Goal: Task Accomplishment & Management: Use online tool/utility

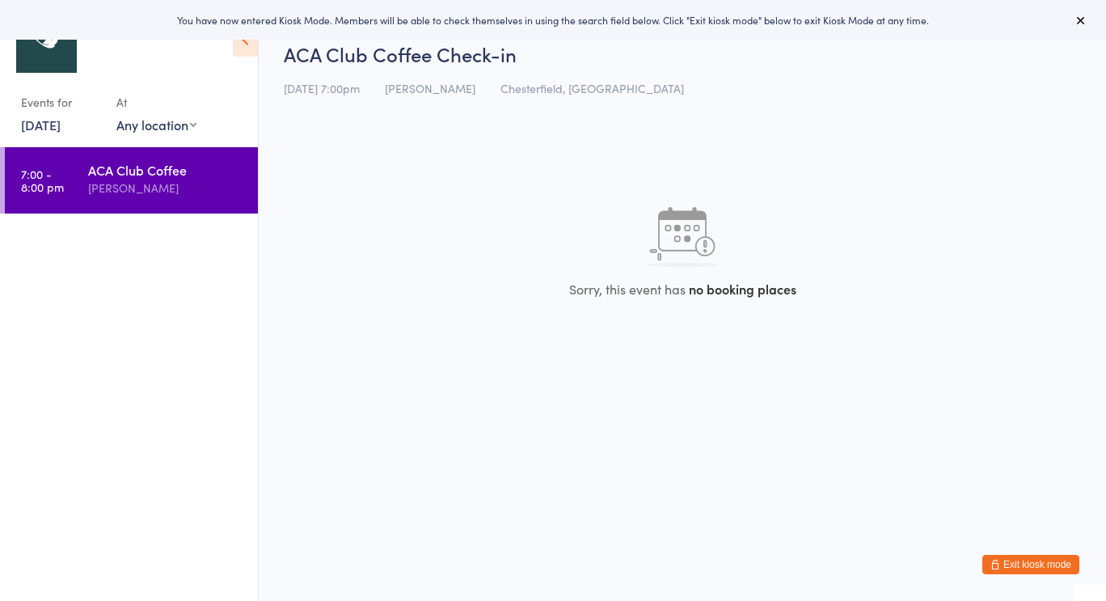
click at [1027, 569] on button "Exit kiosk mode" at bounding box center [1030, 564] width 97 height 19
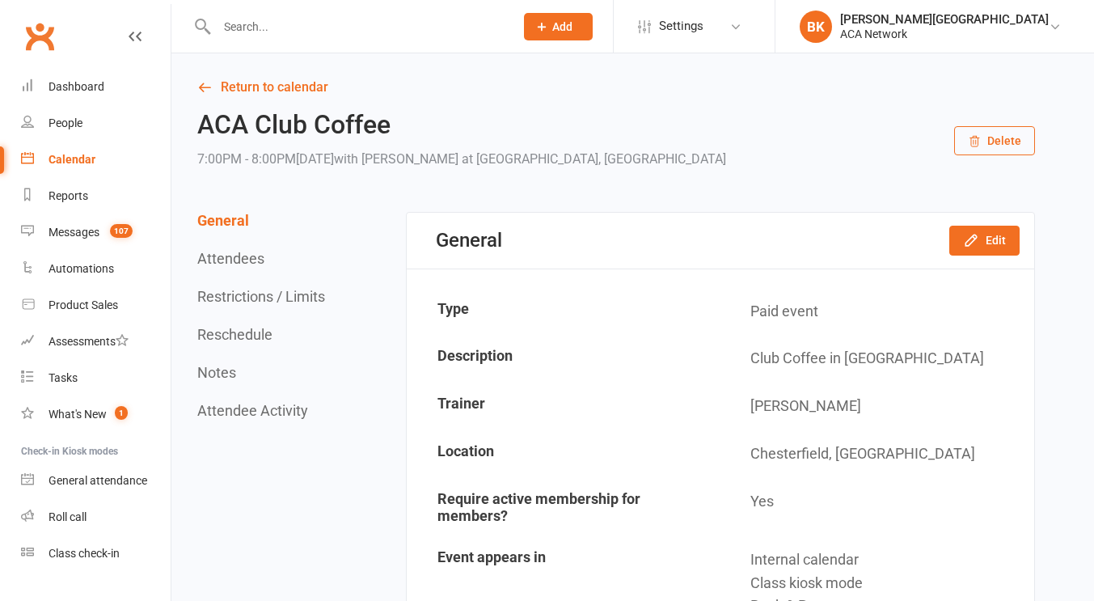
scroll to position [32, 0]
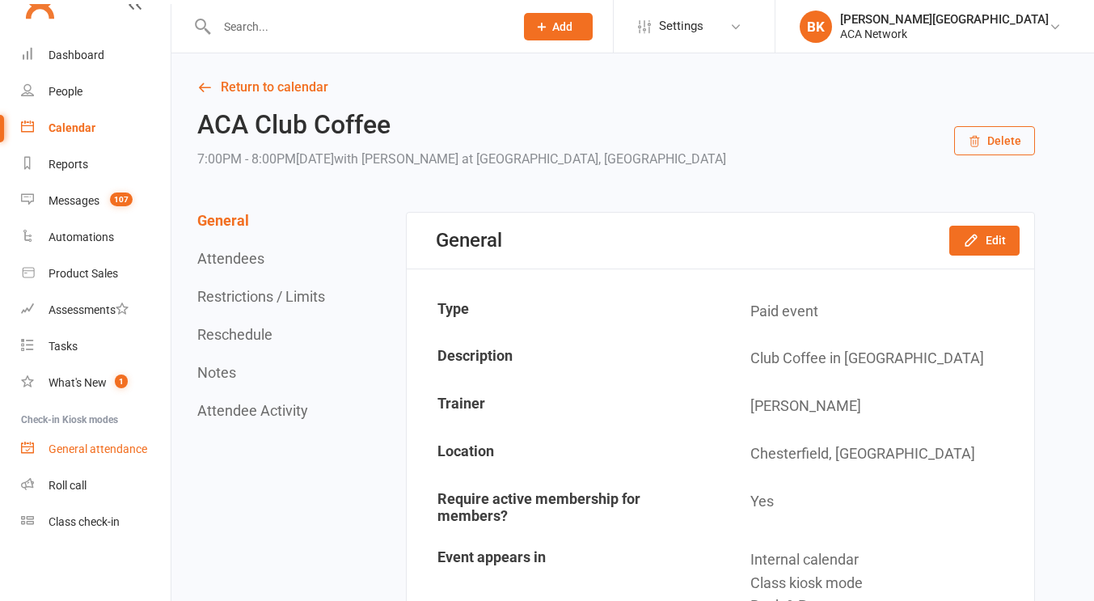
click at [77, 442] on div "General attendance" at bounding box center [98, 448] width 99 height 13
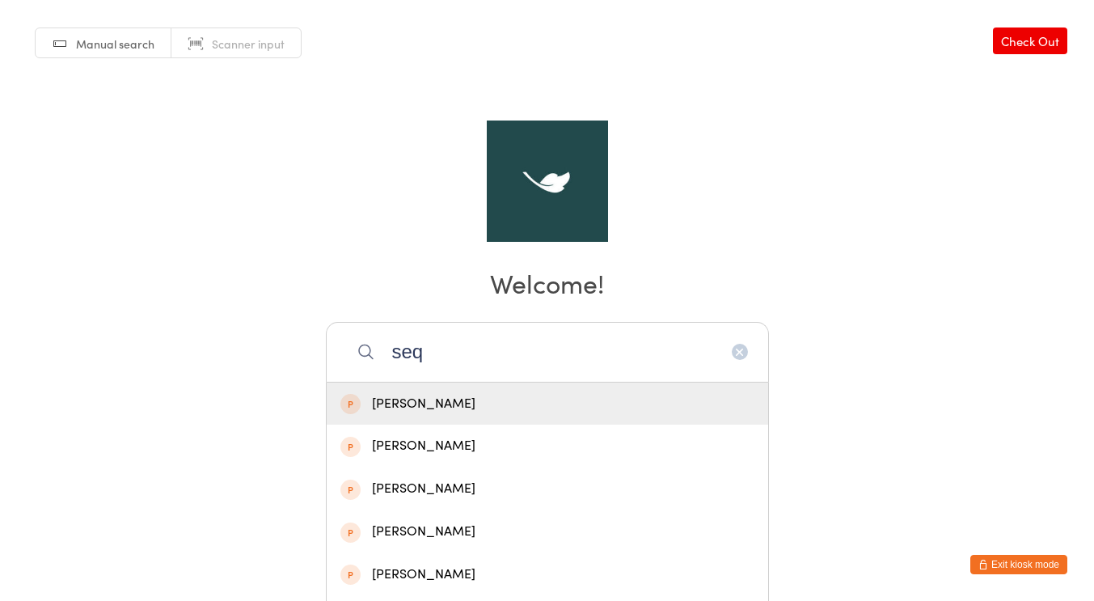
type input "seq"
click at [368, 412] on div "Rick Sequeiros" at bounding box center [547, 404] width 414 height 22
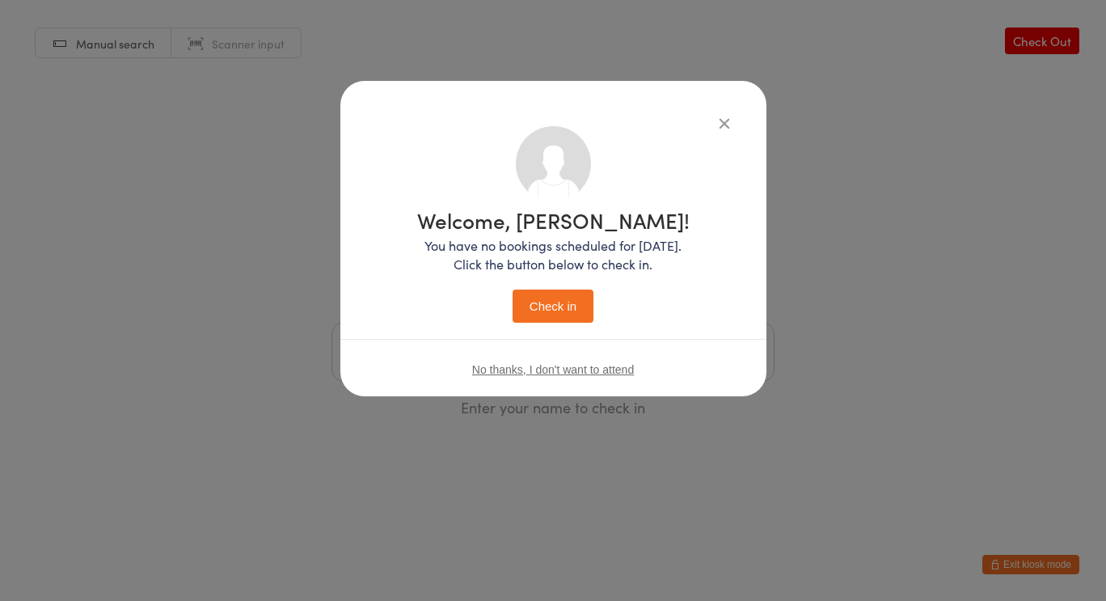
click at [563, 306] on button "Check in" at bounding box center [553, 305] width 81 height 33
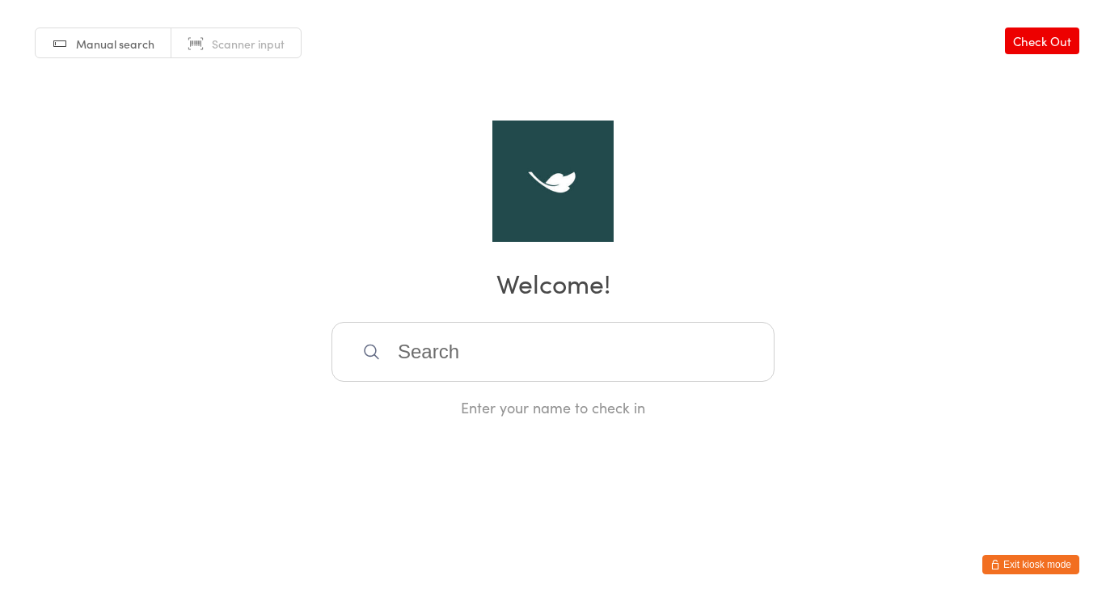
click at [444, 344] on input "search" at bounding box center [553, 352] width 443 height 60
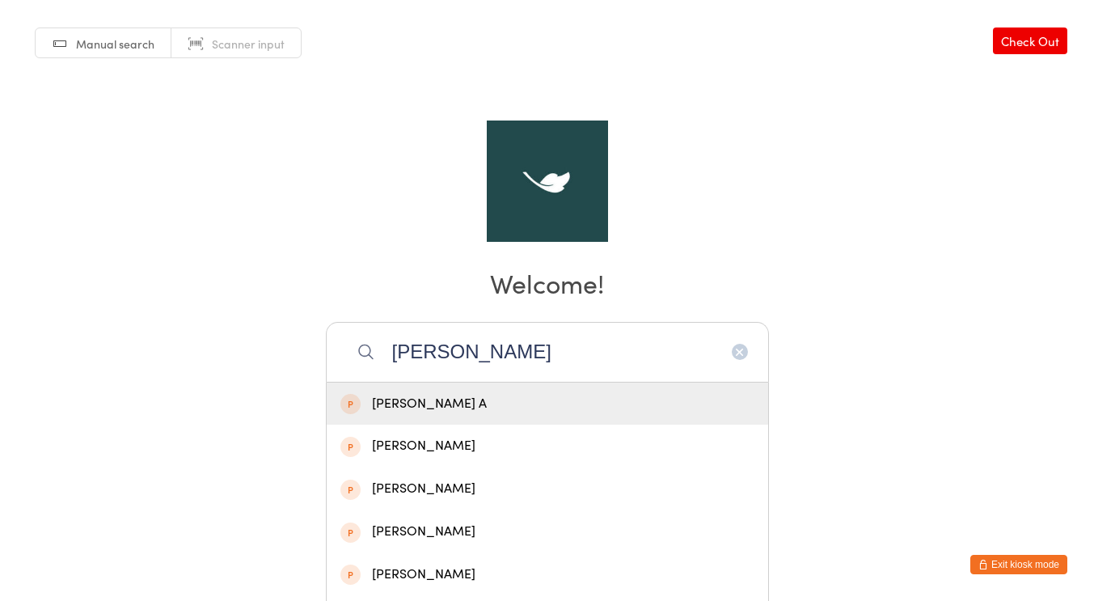
type input "anthony"
